Goal: Task Accomplishment & Management: Complete application form

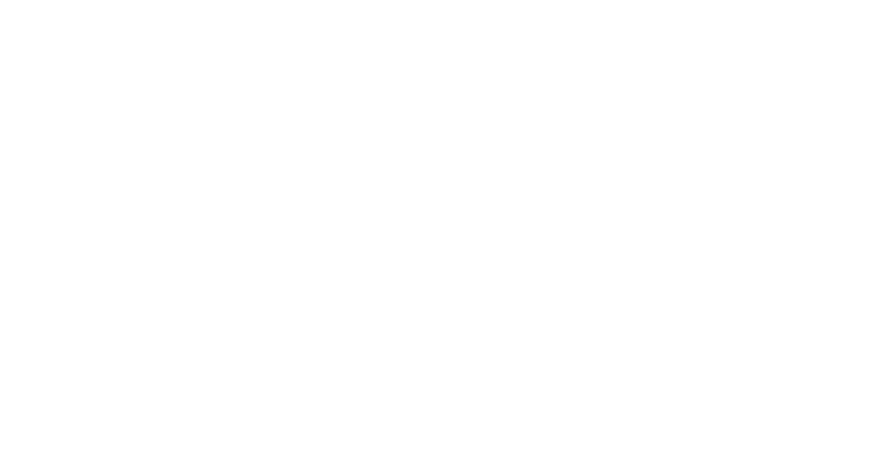
click at [0, 0] on html at bounding box center [0, 0] width 0 height 0
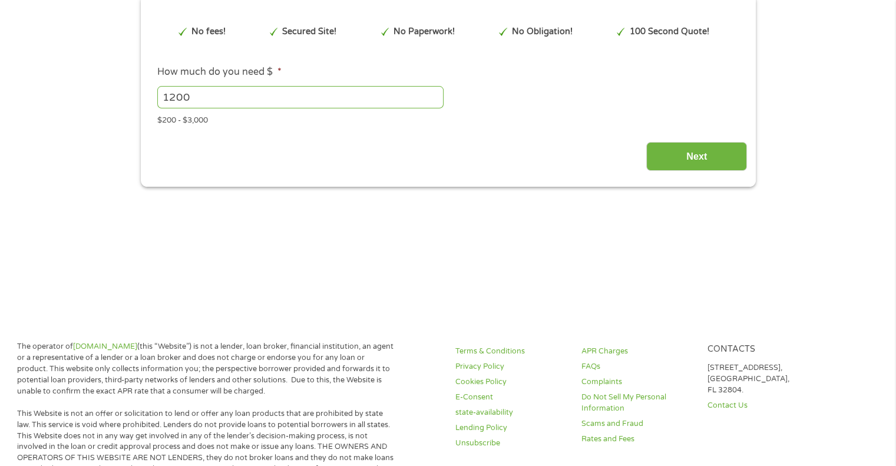
scroll to position [118, 0]
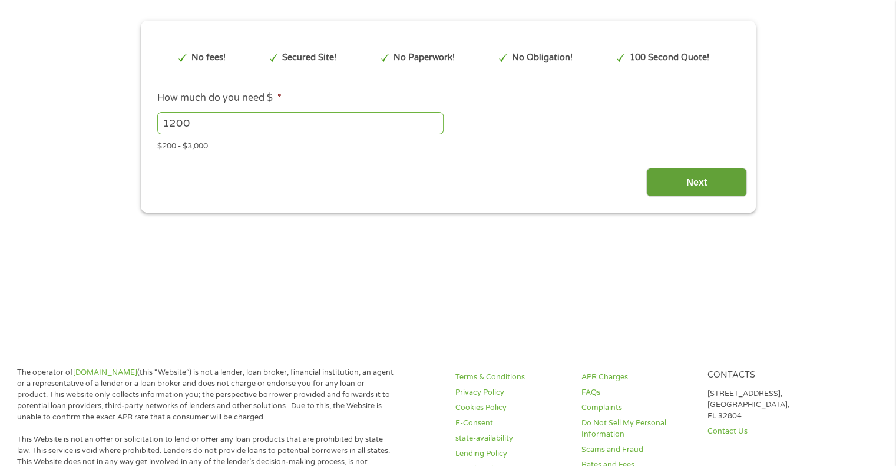
type input "EAIaIQobChMIq8zY893vjwMVAl1HAR1zcBXJEAAYASAAEgJZ_fD_BwE"
click at [682, 176] on input "Next" at bounding box center [696, 182] width 101 height 29
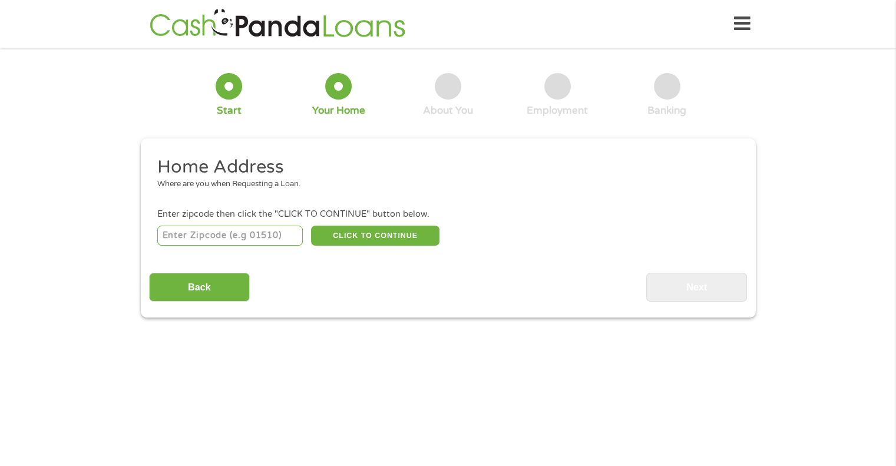
scroll to position [0, 0]
click at [285, 236] on input "number" at bounding box center [230, 236] width 146 height 20
click at [265, 237] on input "687" at bounding box center [230, 236] width 146 height 20
drag, startPoint x: 246, startPoint y: 241, endPoint x: 165, endPoint y: 244, distance: 81.4
click at [164, 244] on input "687" at bounding box center [230, 236] width 146 height 20
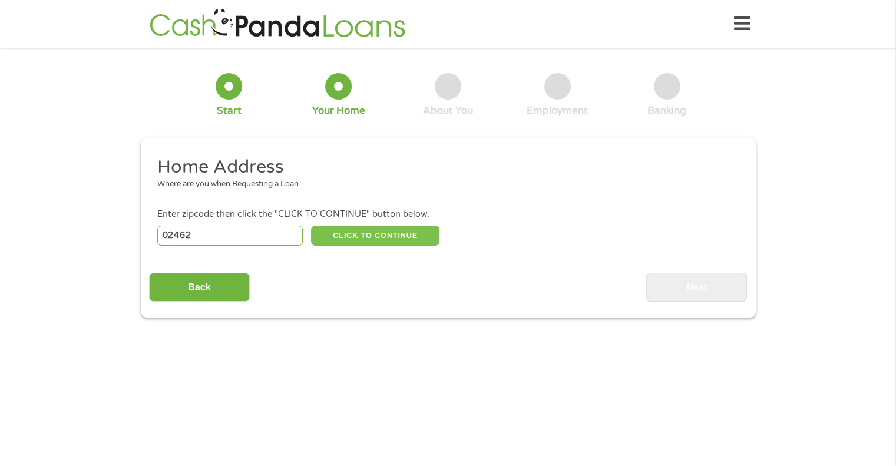
type input "02462"
click at [346, 237] on button "CLICK TO CONTINUE" at bounding box center [375, 236] width 128 height 20
type input "02462"
type input "[PERSON_NAME][GEOGRAPHIC_DATA]"
select select "[US_STATE]"
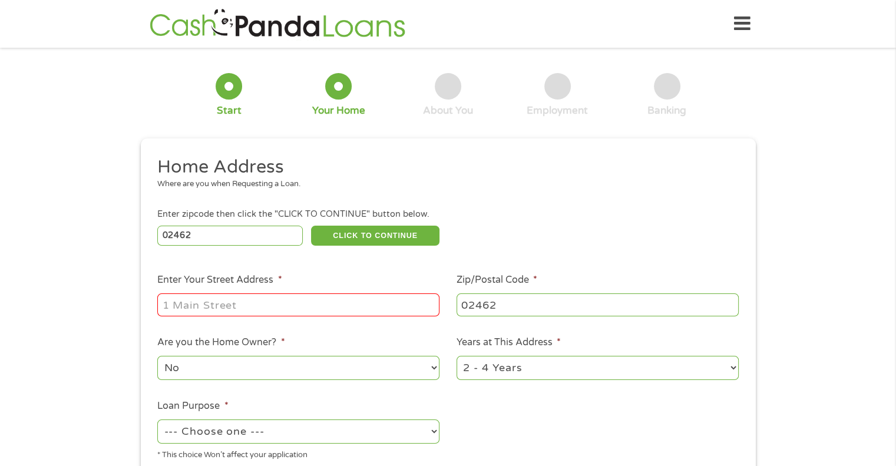
click at [294, 289] on li "Enter Your Street Address *" at bounding box center [298, 295] width 299 height 45
click at [269, 310] on input "Enter Your Street Address *" at bounding box center [298, 304] width 282 height 22
type input "[STREET_ADDRESS]"
click at [273, 356] on div "No Yes" at bounding box center [298, 368] width 282 height 28
click at [544, 367] on select "1 Year or less 1 - 2 Years 2 - 4 Years Over 4 Years" at bounding box center [598, 368] width 282 height 24
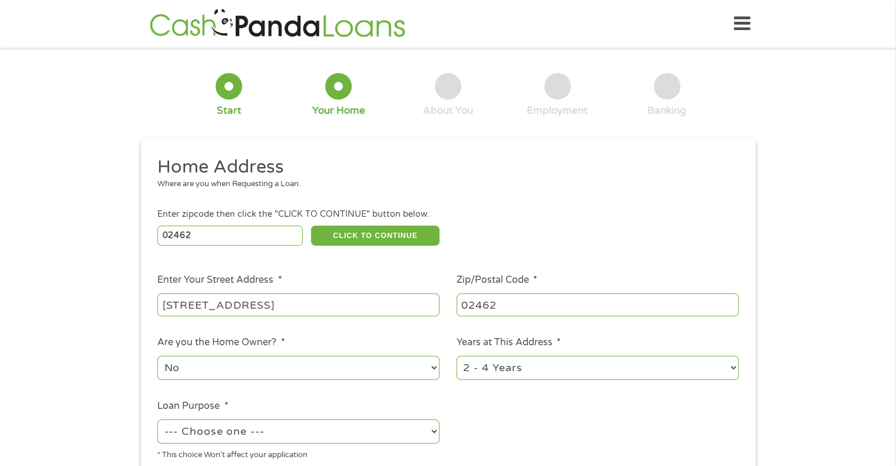
select select "60months"
click at [457, 357] on select "1 Year or less 1 - 2 Years 2 - 4 Years Over 4 Years" at bounding box center [598, 368] width 282 height 24
click at [391, 436] on select "--- Choose one --- Pay Bills Debt Consolidation Home Improvement Major Purchase…" at bounding box center [298, 431] width 282 height 24
select select "paybills"
click at [157, 421] on select "--- Choose one --- Pay Bills Debt Consolidation Home Improvement Major Purchase…" at bounding box center [298, 431] width 282 height 24
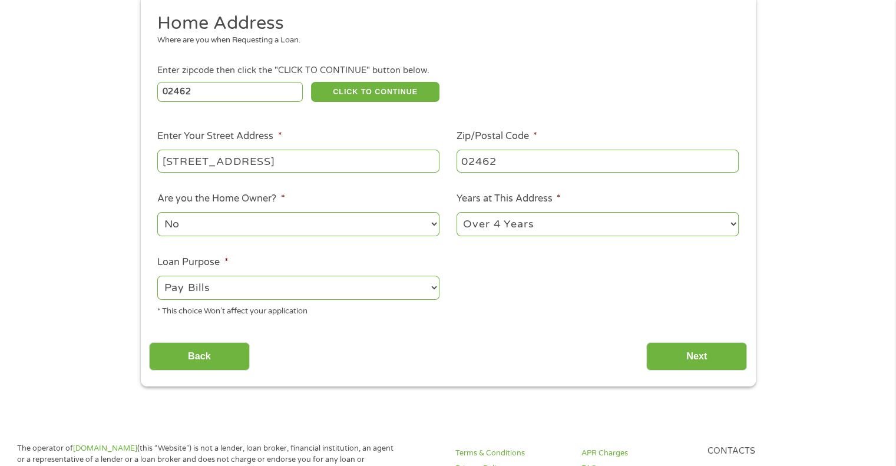
scroll to position [177, 0]
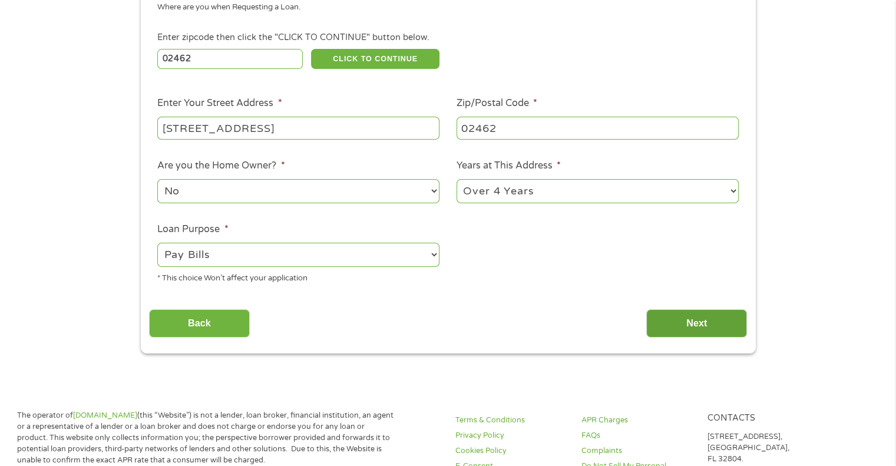
click at [697, 327] on input "Next" at bounding box center [696, 323] width 101 height 29
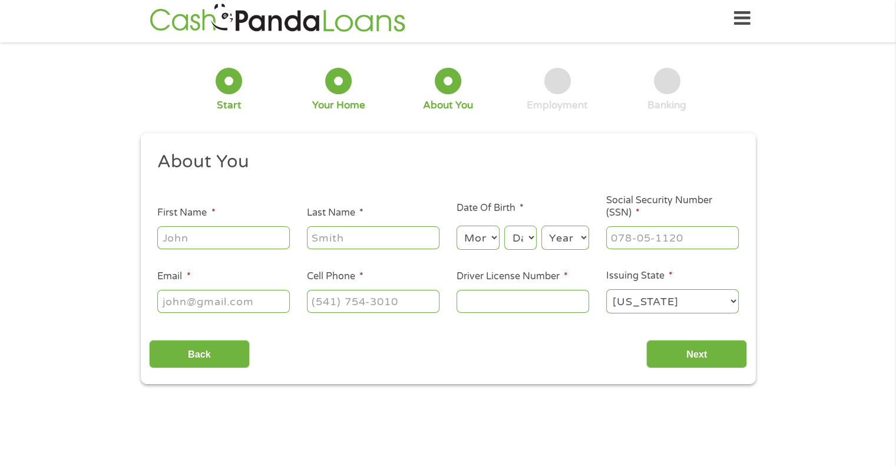
scroll to position [0, 0]
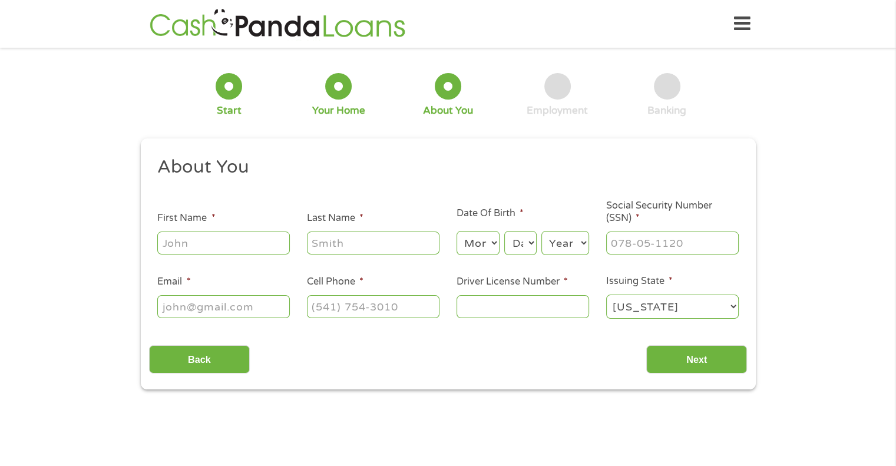
click at [260, 239] on input "First Name *" at bounding box center [223, 243] width 133 height 22
type input "[PERSON_NAME]"
click at [491, 247] on select "Month 1 2 3 4 5 6 7 8 9 10 11 12" at bounding box center [478, 243] width 43 height 24
click at [490, 240] on select "Month 1 2 3 4 5 6 7 8 9 10 11 12" at bounding box center [478, 243] width 43 height 24
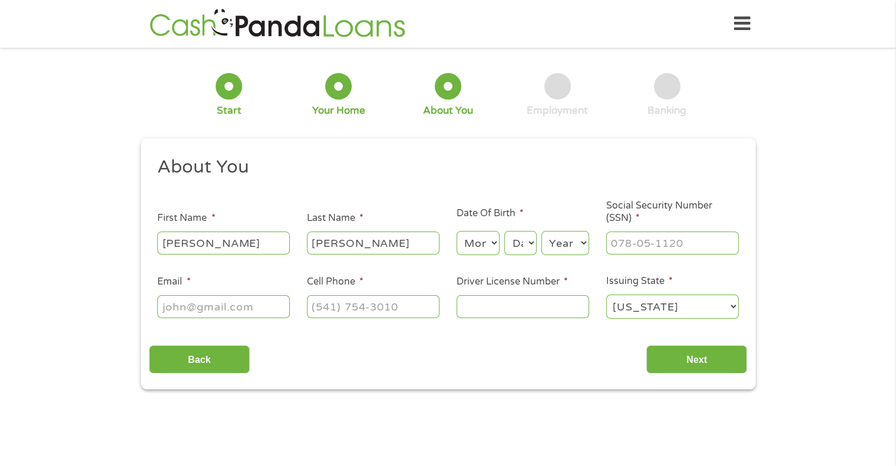
select select "6"
click at [457, 232] on select "Month 1 2 3 4 5 6 7 8 9 10 11 12" at bounding box center [478, 243] width 43 height 24
click at [530, 242] on select "Day 1 2 3 4 5 6 7 8 9 10 11 12 13 14 15 16 17 18 19 20 21 22 23 24 25 26 27 28 …" at bounding box center [520, 243] width 32 height 24
select select "28"
click at [504, 232] on select "Day 1 2 3 4 5 6 7 8 9 10 11 12 13 14 15 16 17 18 19 20 21 22 23 24 25 26 27 28 …" at bounding box center [520, 243] width 32 height 24
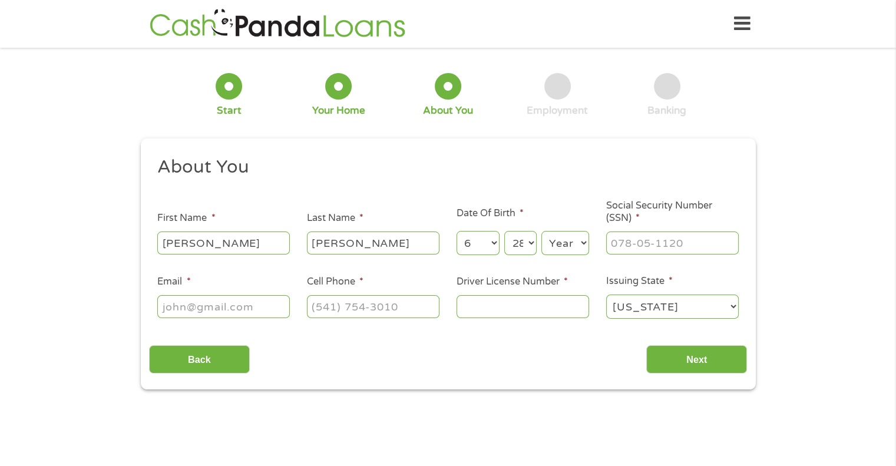
click at [574, 247] on select "Year [DATE] 2006 2005 2004 2003 2002 2001 2000 1999 1998 1997 1996 1995 1994 19…" at bounding box center [565, 243] width 48 height 24
select select "1964"
click at [541, 232] on select "Year [DATE] 2006 2005 2004 2003 2002 2001 2000 1999 1998 1997 1996 1995 1994 19…" at bounding box center [565, 243] width 48 height 24
click at [657, 242] on input "___-__-____" at bounding box center [672, 243] width 133 height 22
type input "036-42-5225"
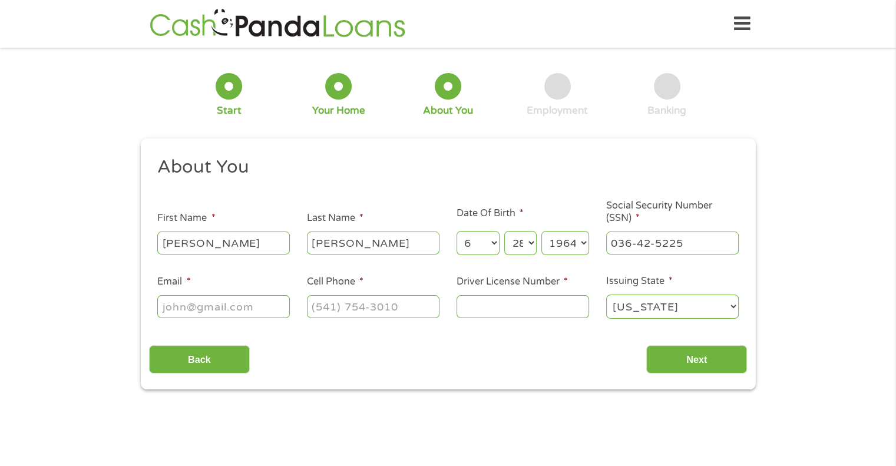
click at [265, 306] on input "Email *" at bounding box center [223, 306] width 133 height 22
type input "[EMAIL_ADDRESS][DOMAIN_NAME]"
click at [332, 312] on input "(___) ___-____" at bounding box center [373, 306] width 133 height 22
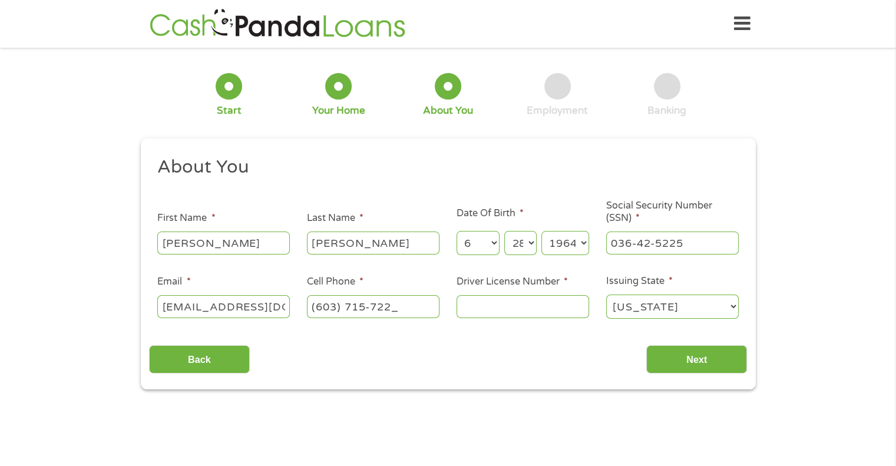
type input "[PHONE_NUMBER]"
click at [502, 306] on input "Driver License Number *" at bounding box center [523, 306] width 133 height 22
type input "SA9060079"
click at [686, 353] on input "Next" at bounding box center [696, 359] width 101 height 29
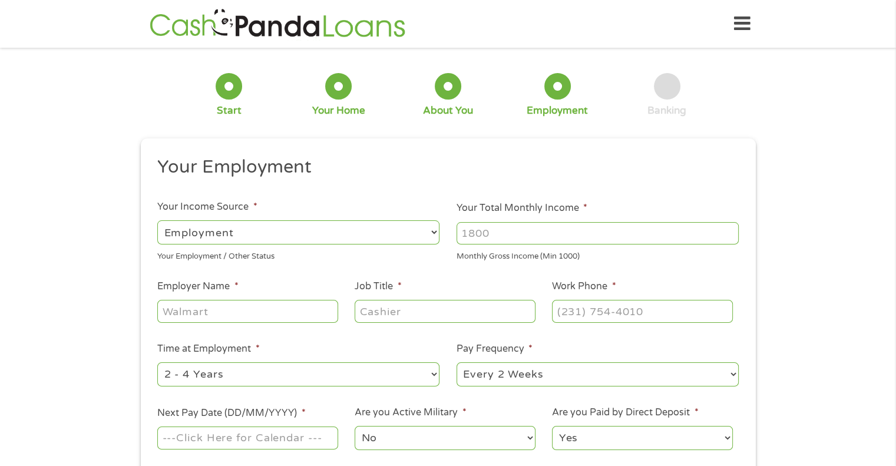
scroll to position [5, 5]
click at [516, 230] on input "Your Total Monthly Income *" at bounding box center [598, 233] width 282 height 22
type input "5800"
click at [270, 309] on input "Employer Name *" at bounding box center [247, 311] width 180 height 22
click at [412, 235] on select "--- Choose one --- Employment [DEMOGRAPHIC_DATA] Benefits" at bounding box center [298, 232] width 282 height 24
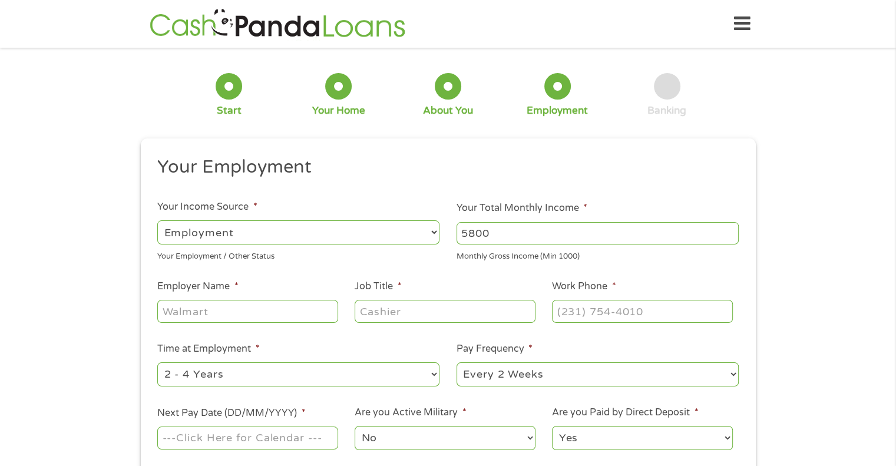
click at [157, 220] on select "--- Choose one --- Employment [DEMOGRAPHIC_DATA] Benefits" at bounding box center [298, 232] width 282 height 24
click at [213, 303] on input "Employer Name *" at bounding box center [247, 311] width 180 height 22
type input "Beechtree Construction"
click at [386, 316] on input "Job Title *" at bounding box center [445, 311] width 180 height 22
type input "A"
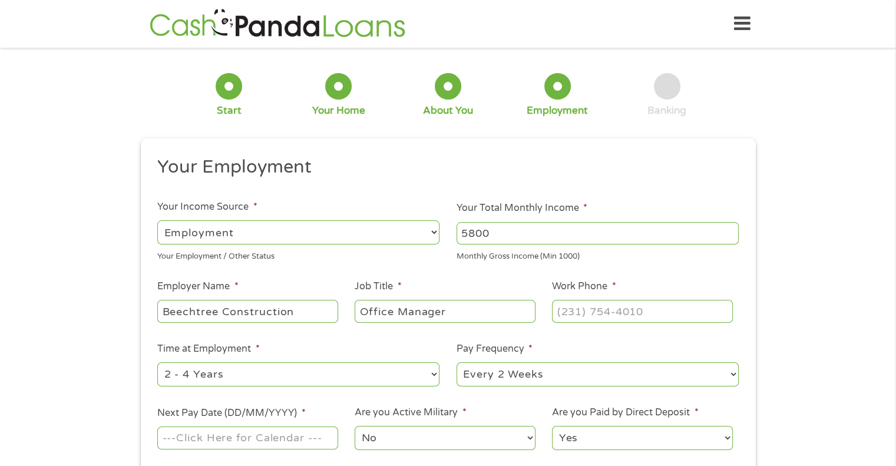
type input "Office Manager"
click at [565, 312] on input "(___) ___-____" at bounding box center [642, 311] width 180 height 22
type input "[PHONE_NUMBER]"
click at [341, 366] on select "--- Choose one --- 1 Year or less 1 - 2 Years 2 - 4 Years Over 4 Years" at bounding box center [298, 374] width 282 height 24
select select "60months"
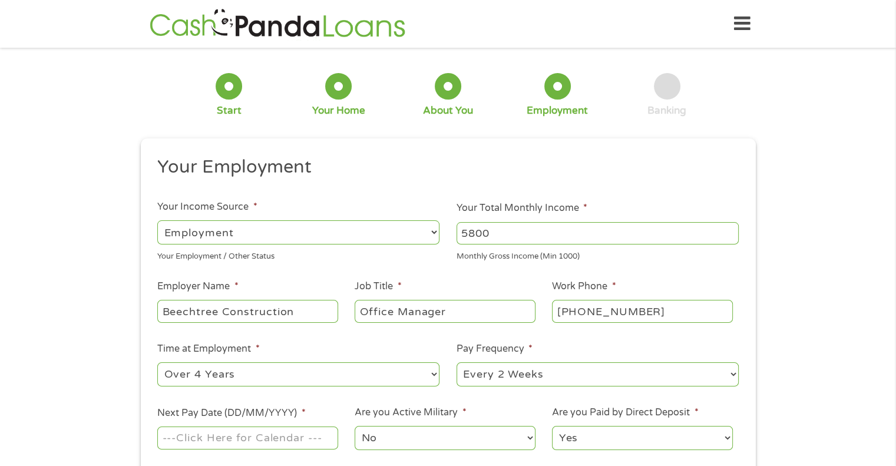
click at [157, 363] on select "--- Choose one --- 1 Year or less 1 - 2 Years 2 - 4 Years Over 4 Years" at bounding box center [298, 374] width 282 height 24
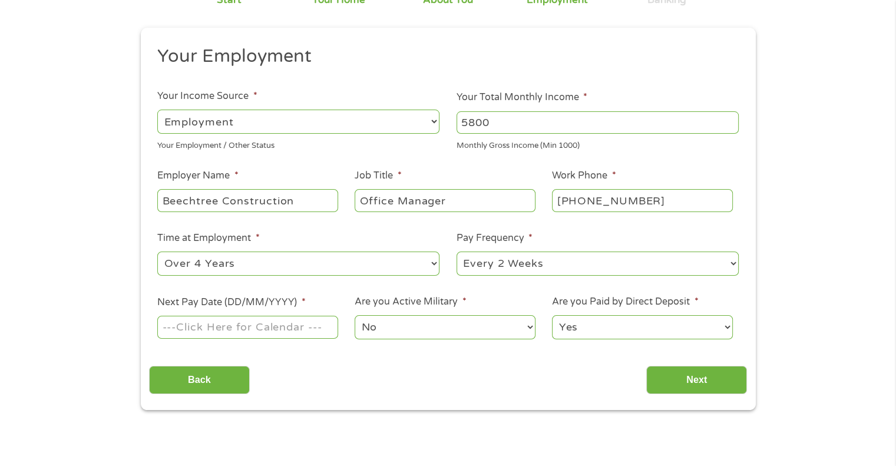
scroll to position [118, 0]
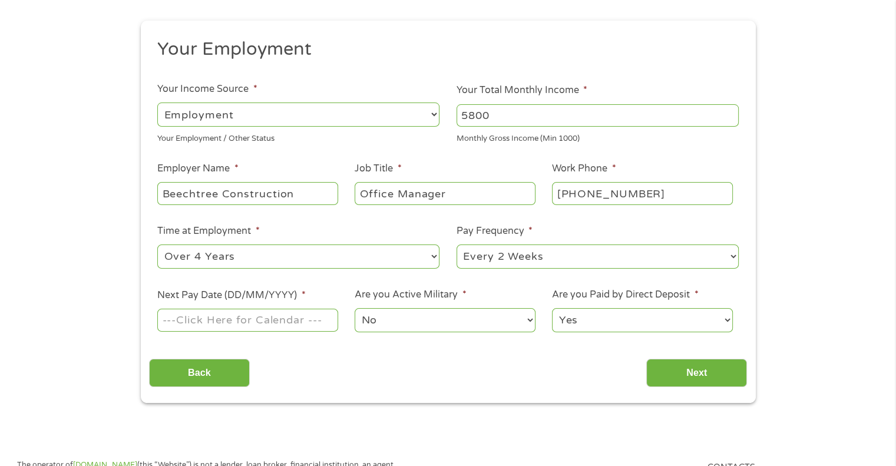
click at [593, 253] on select "--- Choose one --- Every 2 Weeks Every Week Monthly Semi-Monthly" at bounding box center [598, 256] width 282 height 24
select select "weekly"
click at [457, 245] on select "--- Choose one --- Every 2 Weeks Every Week Monthly Semi-Monthly" at bounding box center [598, 256] width 282 height 24
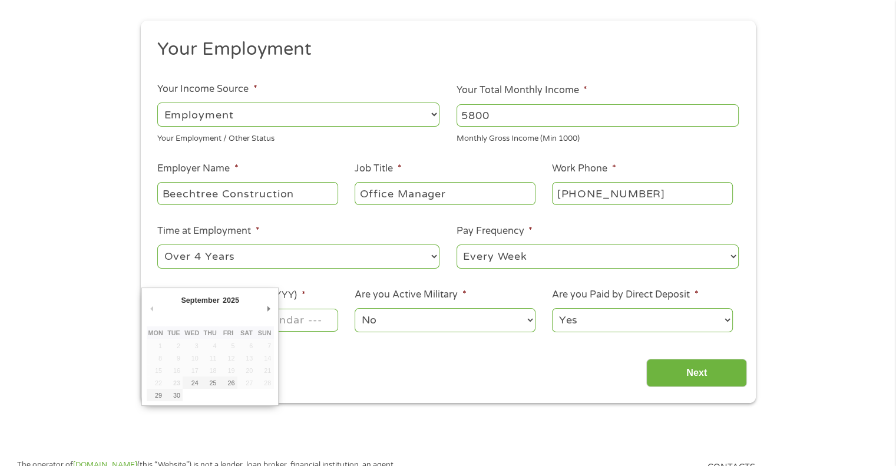
click at [330, 325] on input "Next Pay Date (DD/MM/YYYY) *" at bounding box center [247, 320] width 180 height 22
click at [249, 384] on td "27" at bounding box center [246, 382] width 18 height 12
type input "[DATE]"
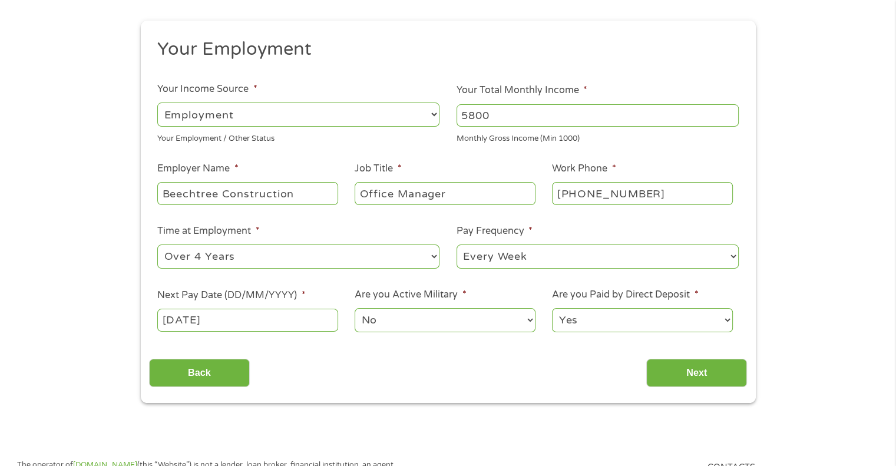
click at [673, 322] on select "Yes No" at bounding box center [642, 320] width 180 height 24
select select "0"
click at [552, 309] on select "Yes No" at bounding box center [642, 320] width 180 height 24
click at [650, 374] on input "Next" at bounding box center [696, 373] width 101 height 29
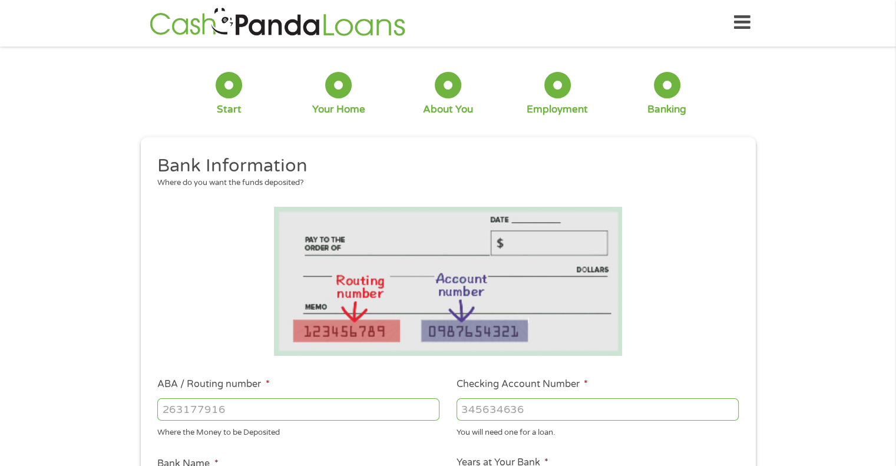
scroll to position [0, 0]
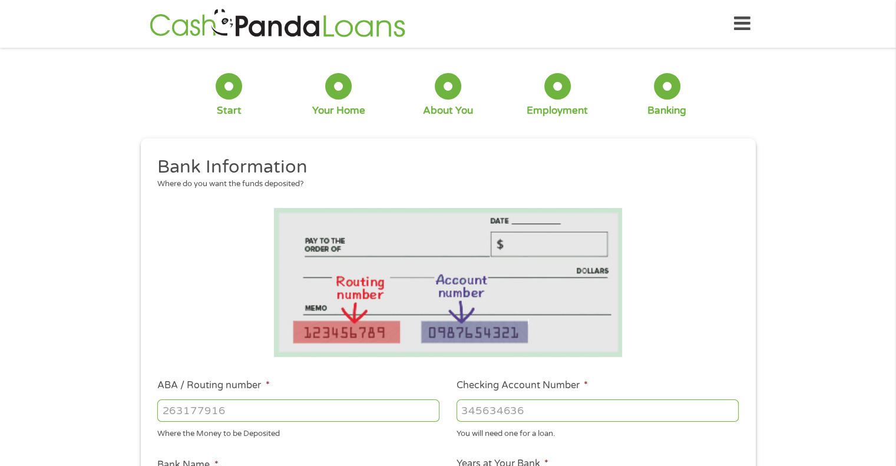
click at [247, 415] on input "ABA / Routing number *" at bounding box center [298, 410] width 282 height 22
type input "011000138"
type input "BANK OF AMERICA NA"
type input "011000138"
click at [524, 412] on input "Checking Account Number *" at bounding box center [598, 410] width 282 height 22
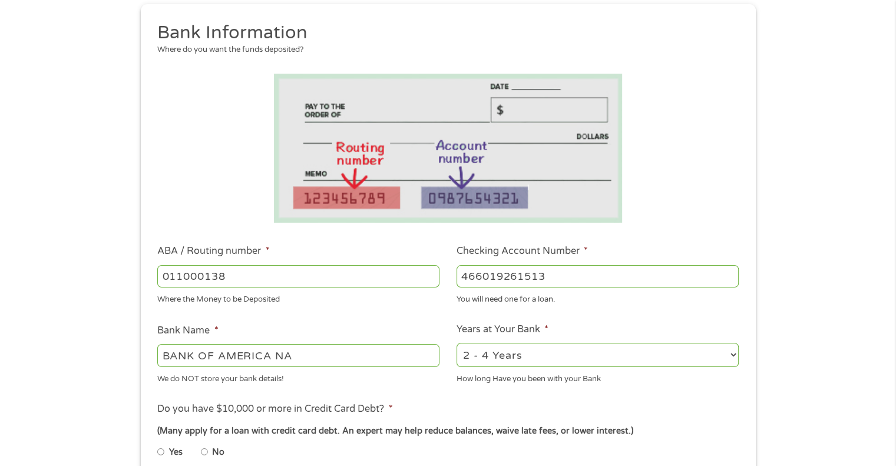
scroll to position [177, 0]
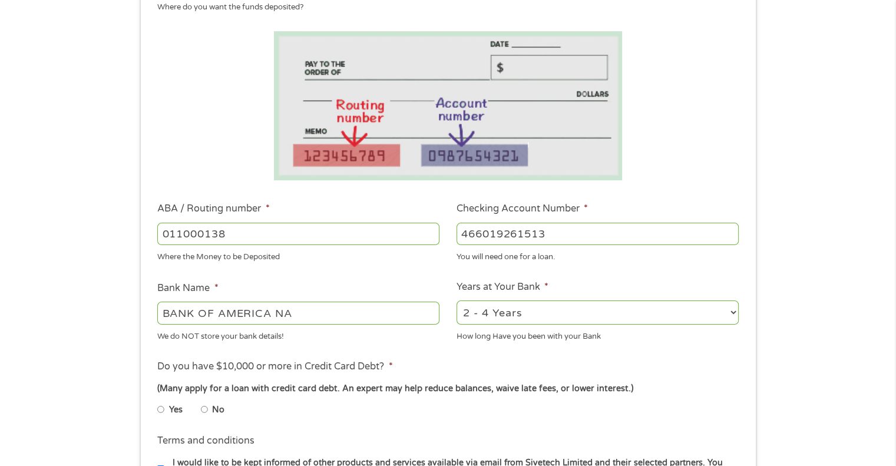
type input "466019261513"
click at [587, 310] on select "2 - 4 Years 6 - 12 Months 1 - 2 Years Over 4 Years" at bounding box center [598, 312] width 282 height 24
select select "60months"
click at [457, 301] on select "2 - 4 Years 6 - 12 Months 1 - 2 Years Over 4 Years" at bounding box center [598, 312] width 282 height 24
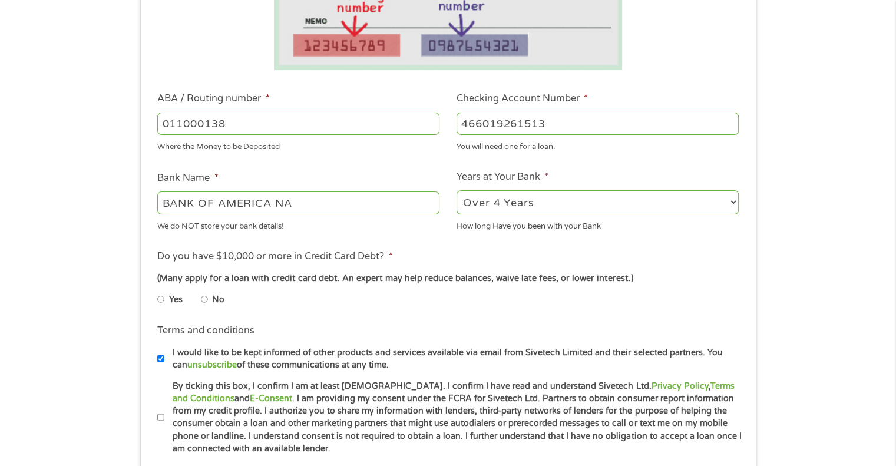
scroll to position [295, 0]
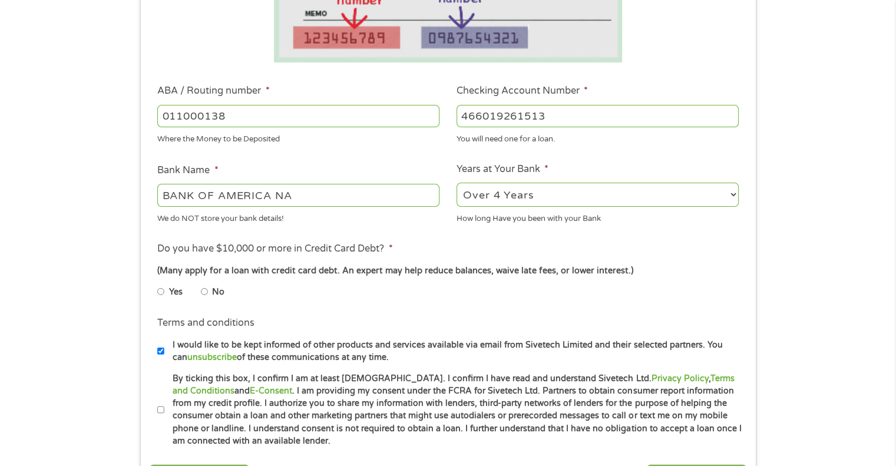
click at [204, 294] on input "No" at bounding box center [204, 291] width 7 height 19
radio input "true"
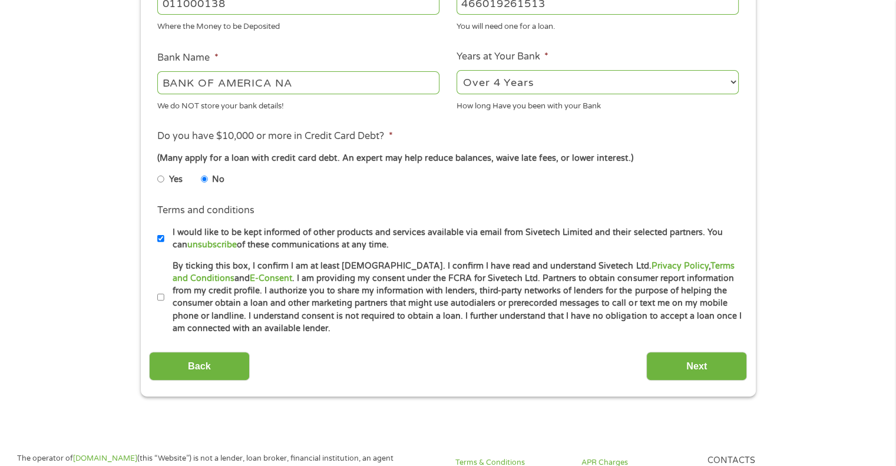
scroll to position [412, 0]
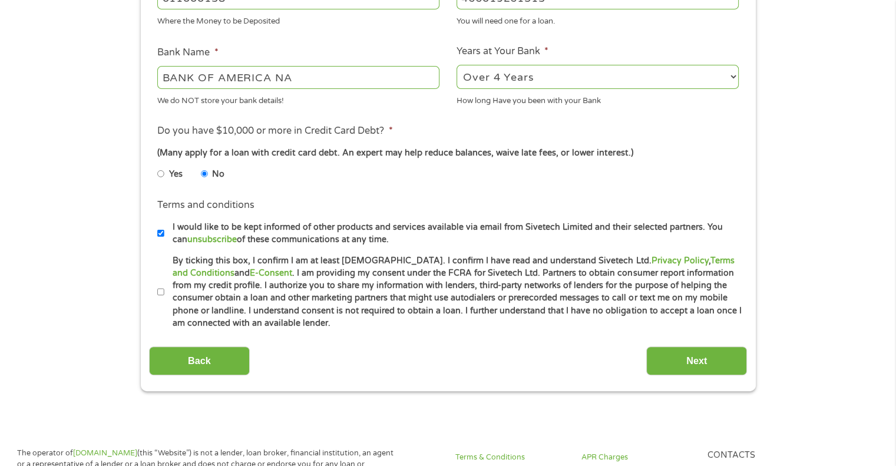
click at [163, 292] on input "By ticking this box, I confirm I am at least [DEMOGRAPHIC_DATA]. I confirm I ha…" at bounding box center [160, 292] width 7 height 19
checkbox input "true"
click at [707, 355] on input "Next" at bounding box center [696, 360] width 101 height 29
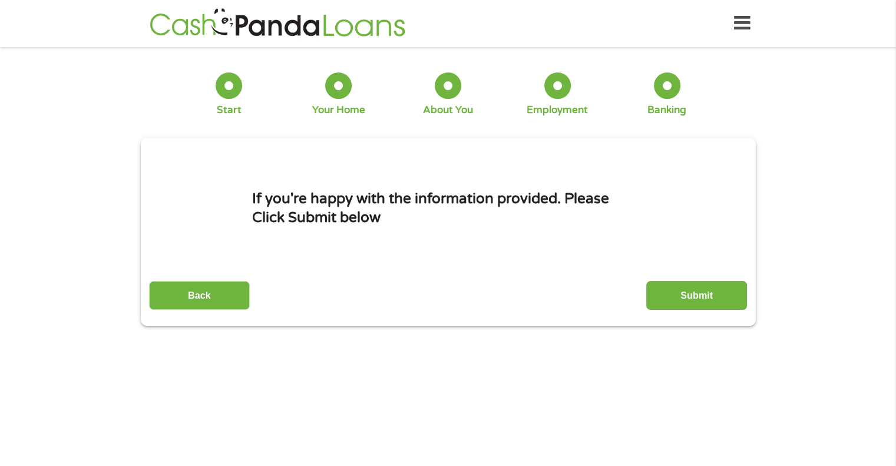
scroll to position [0, 0]
click at [718, 293] on input "Submit" at bounding box center [696, 296] width 101 height 29
